Goal: Navigation & Orientation: Find specific page/section

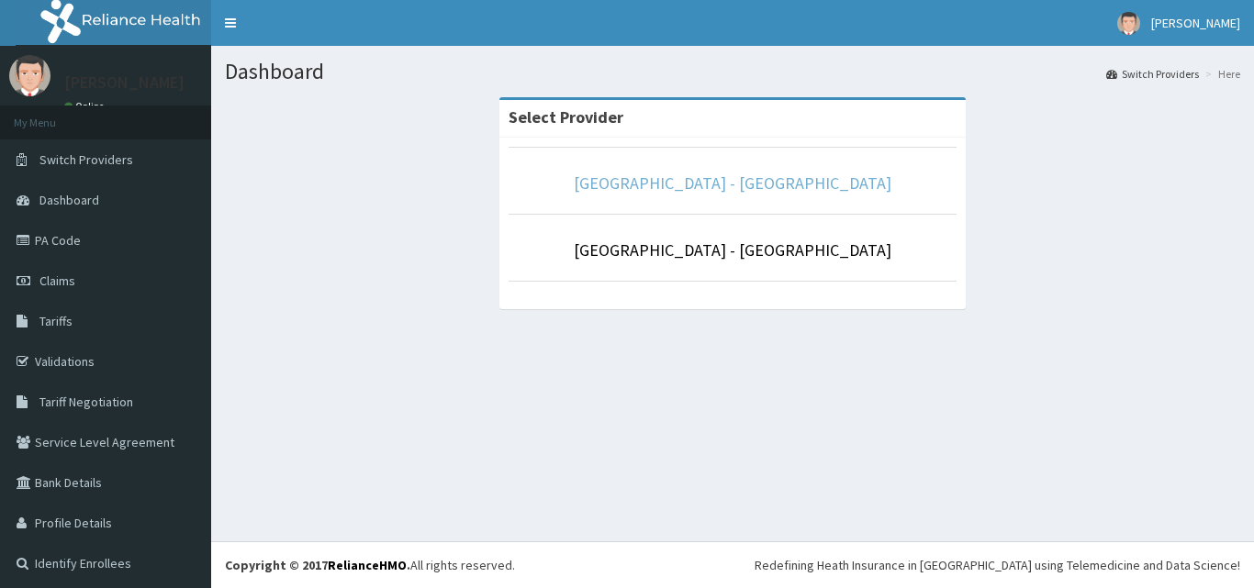
click at [699, 183] on link "[GEOGRAPHIC_DATA] - [GEOGRAPHIC_DATA]" at bounding box center [733, 183] width 318 height 21
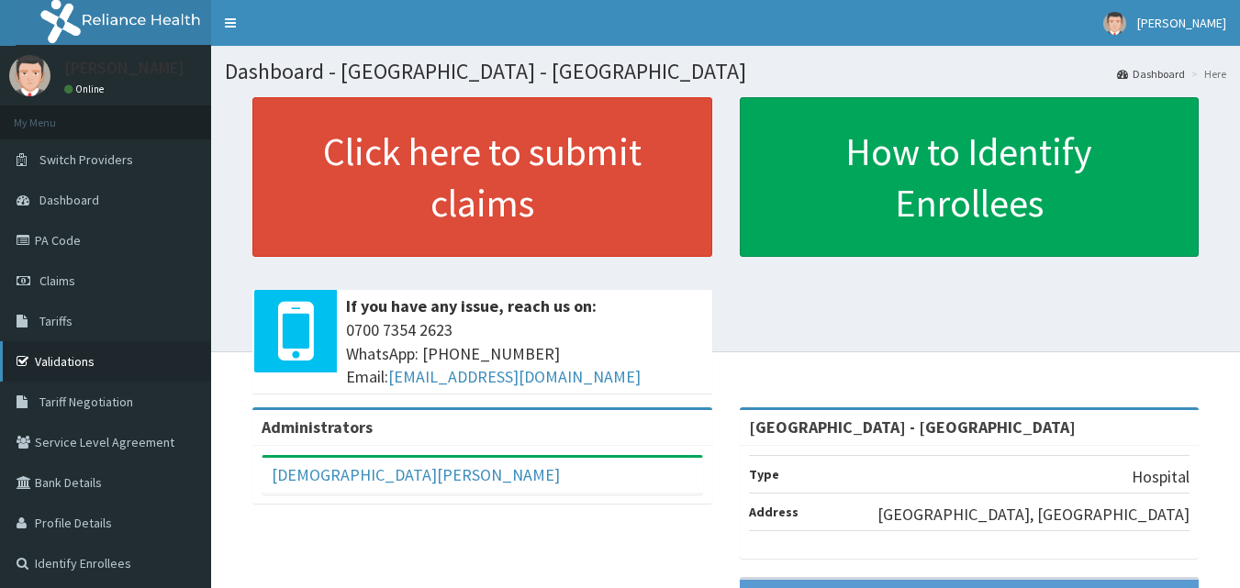
click at [66, 371] on link "Validations" at bounding box center [105, 361] width 211 height 40
